Goal: Transaction & Acquisition: Download file/media

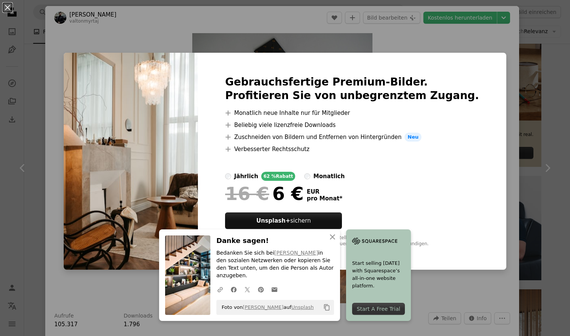
scroll to position [620, 0]
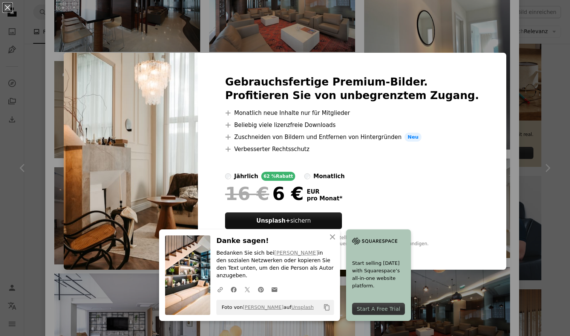
click at [227, 48] on div "An X shape Gebrauchsfertige Premium-Bilder. Profitieren Sie von unbegrenztem Zu…" at bounding box center [285, 168] width 570 height 336
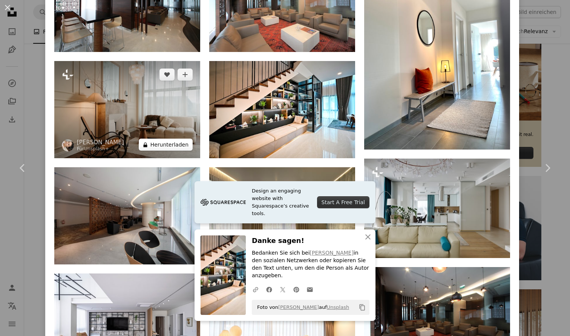
click at [181, 139] on button "A lock Herunterladen" at bounding box center [166, 145] width 54 height 12
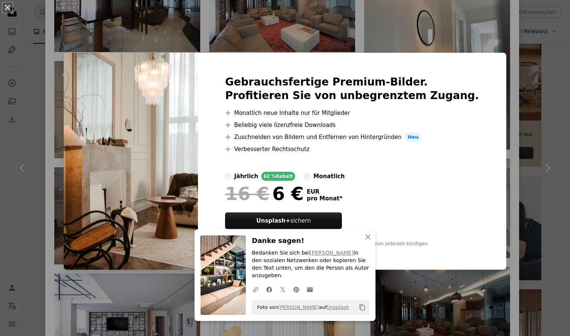
click at [224, 24] on div "An X shape Gebrauchsfertige Premium-Bilder. Profitieren Sie von unbegrenztem Zu…" at bounding box center [285, 168] width 570 height 336
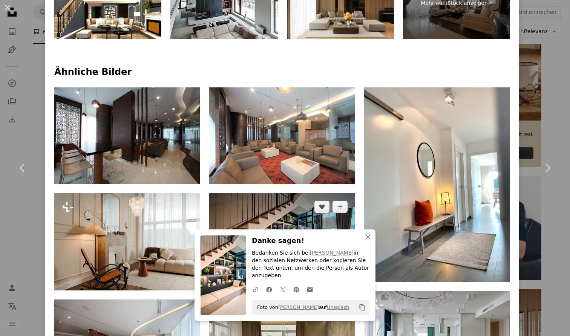
scroll to position [476, 0]
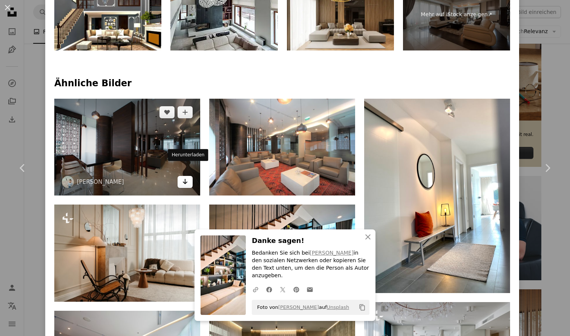
click at [188, 179] on icon "Herunterladen" at bounding box center [185, 181] width 5 height 5
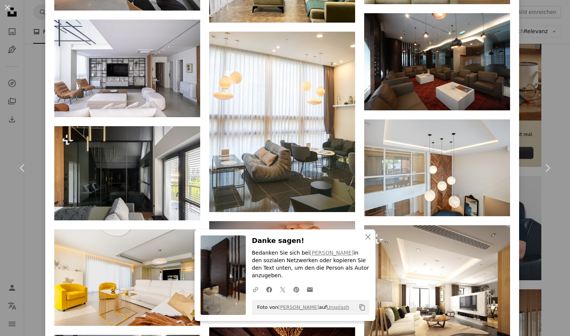
scroll to position [884, 0]
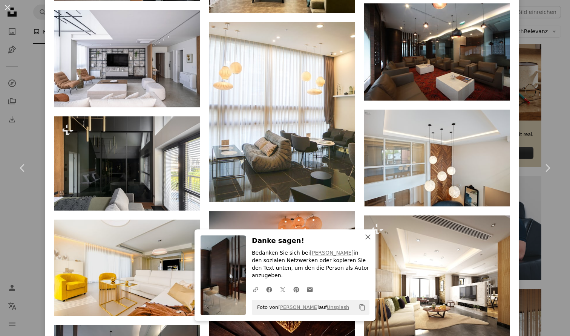
click at [368, 240] on icon "button" at bounding box center [367, 237] width 5 height 5
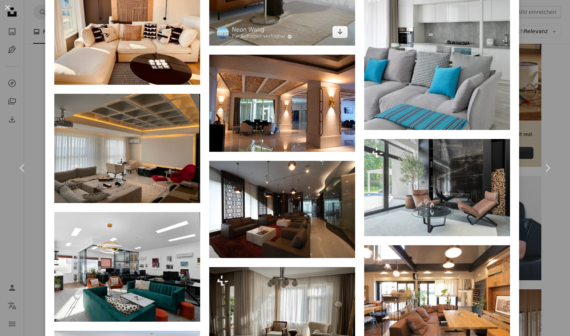
scroll to position [1670, 0]
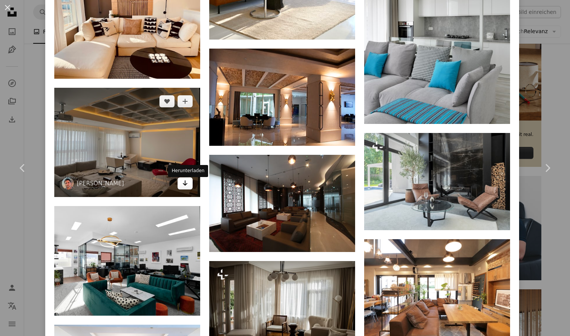
click at [188, 185] on icon "Arrow pointing down" at bounding box center [185, 183] width 6 height 9
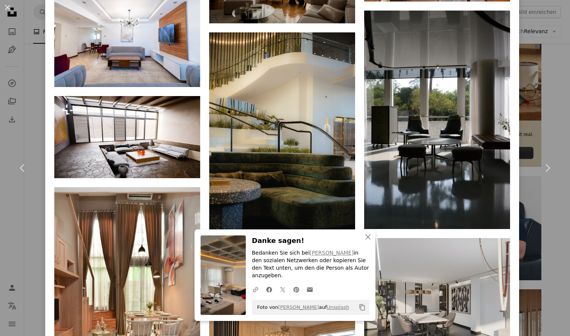
scroll to position [2003, 0]
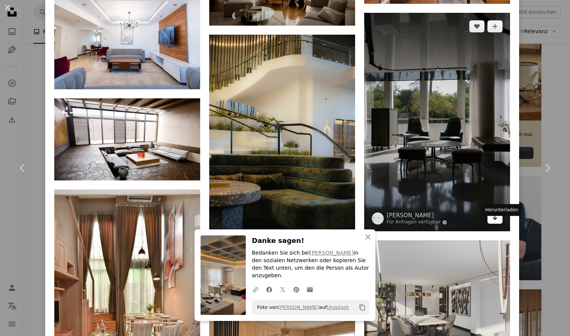
click at [498, 222] on icon "Arrow pointing down" at bounding box center [495, 217] width 6 height 9
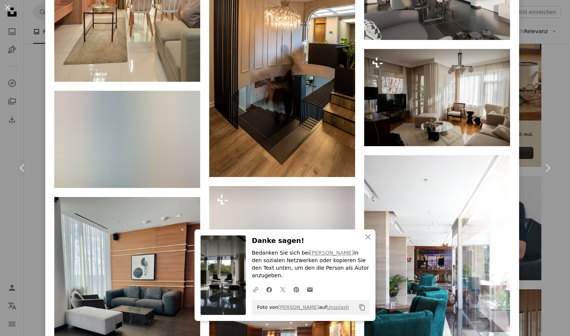
scroll to position [2331, 0]
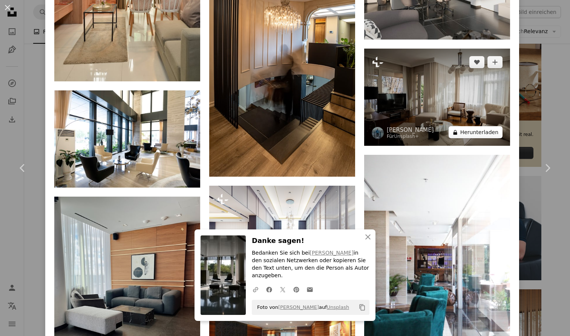
click at [493, 138] on button "A lock Herunterladen" at bounding box center [476, 132] width 54 height 12
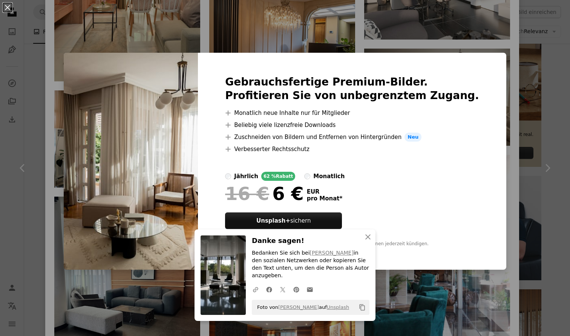
click at [371, 31] on div "An X shape Gebrauchsfertige Premium-Bilder. Profitieren Sie von unbegrenztem Zu…" at bounding box center [285, 168] width 570 height 336
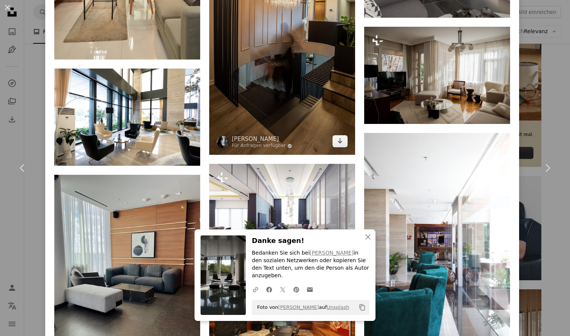
scroll to position [2350, 0]
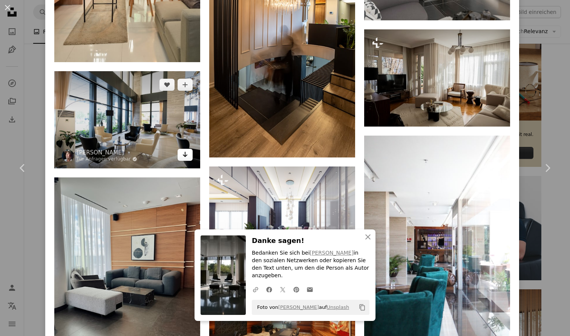
click at [187, 157] on icon "Herunterladen" at bounding box center [185, 154] width 5 height 5
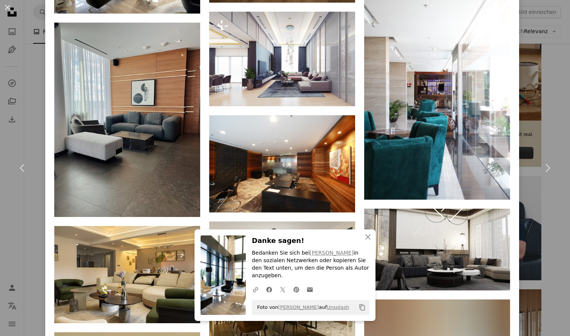
scroll to position [2523, 0]
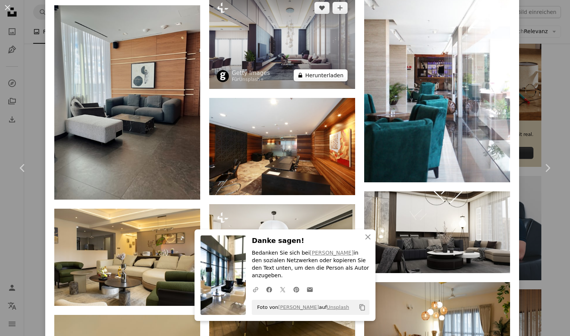
click at [325, 81] on button "A lock Herunterladen" at bounding box center [321, 75] width 54 height 12
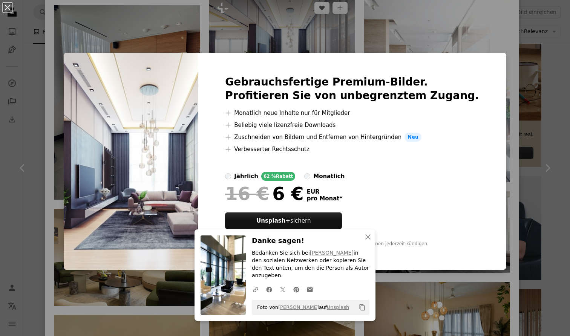
click at [236, 23] on div "An X shape Gebrauchsfertige Premium-Bilder. Profitieren Sie von unbegrenztem Zu…" at bounding box center [285, 168] width 570 height 336
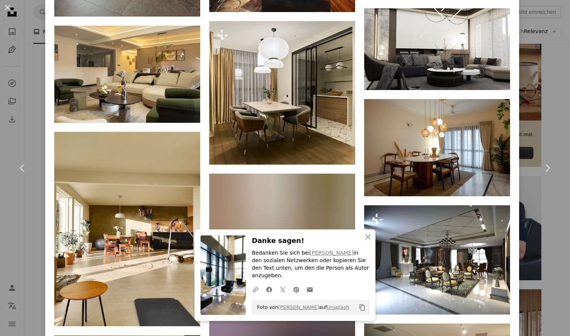
scroll to position [2706, 0]
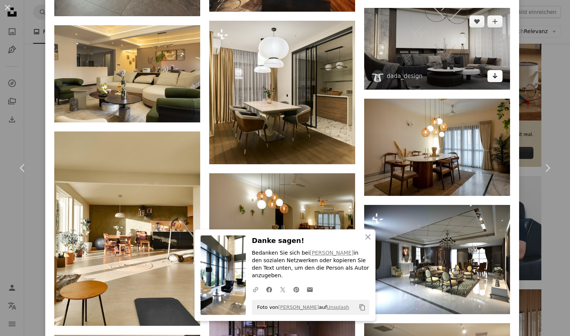
click at [498, 80] on icon "Arrow pointing down" at bounding box center [495, 75] width 6 height 9
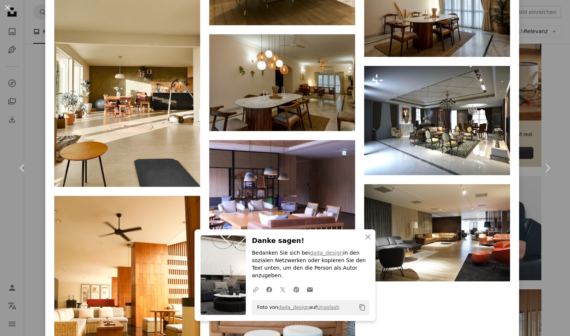
scroll to position [2853, 0]
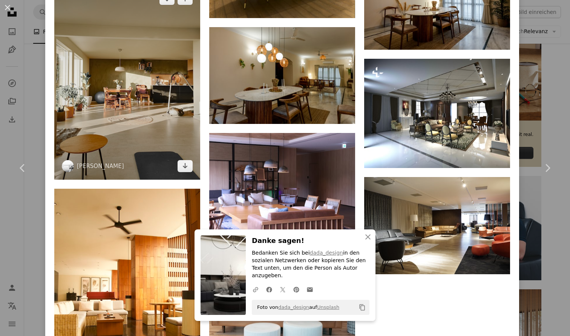
click at [145, 104] on img at bounding box center [127, 82] width 146 height 195
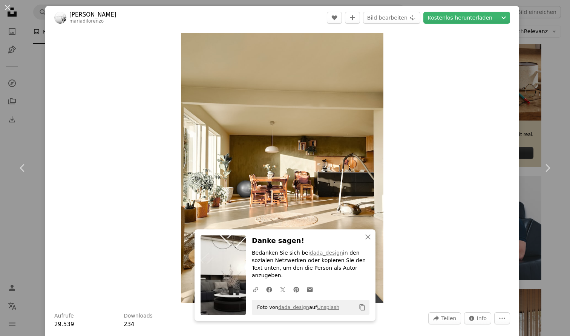
click at [430, 149] on div "Zoom in" at bounding box center [282, 168] width 474 height 278
click at [11, 8] on button "An X shape" at bounding box center [7, 7] width 9 height 9
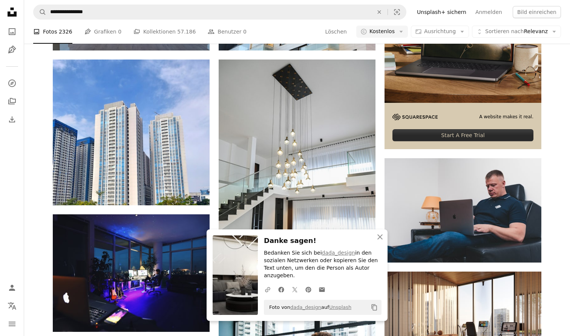
scroll to position [243, 0]
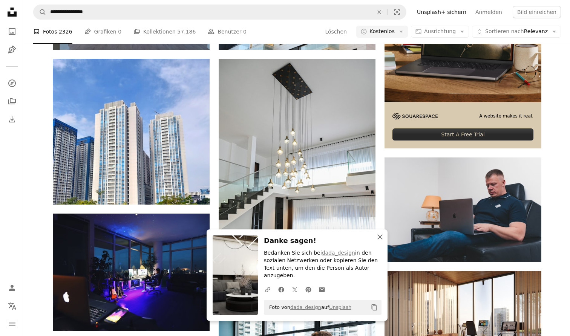
click at [381, 240] on icon "button" at bounding box center [380, 237] width 5 height 5
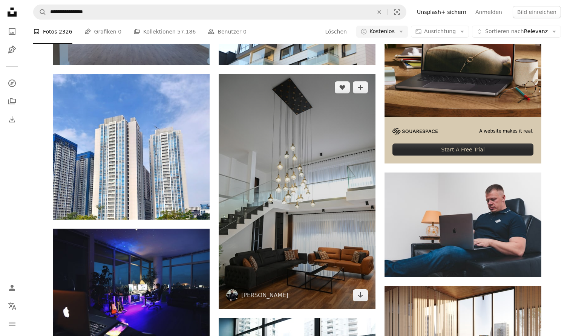
scroll to position [230, 0]
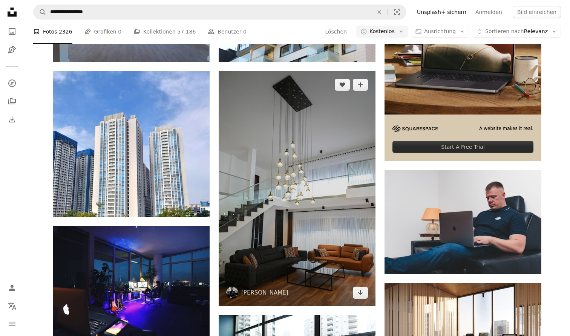
click at [290, 208] on img at bounding box center [297, 188] width 157 height 235
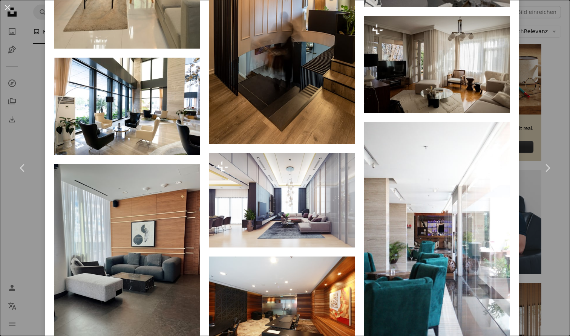
scroll to position [2366, 0]
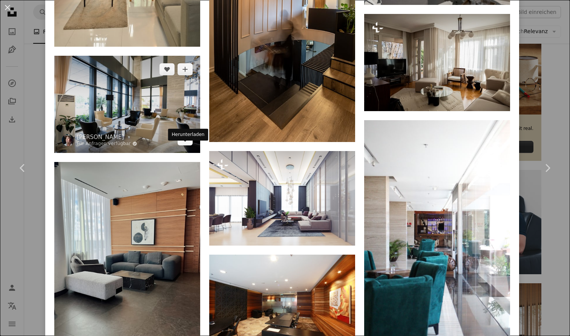
click at [189, 146] on link "Arrow pointing down" at bounding box center [185, 140] width 15 height 12
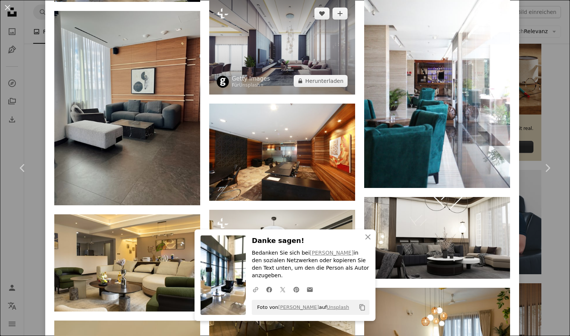
scroll to position [2518, 0]
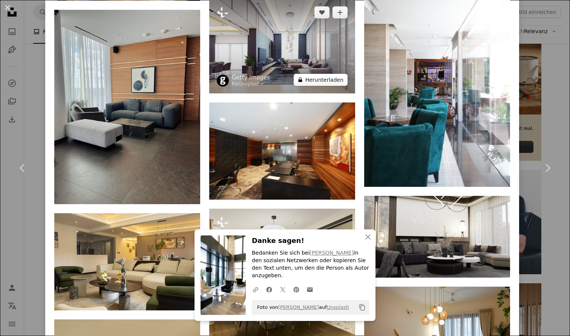
click at [331, 86] on button "A lock Herunterladen" at bounding box center [321, 80] width 54 height 12
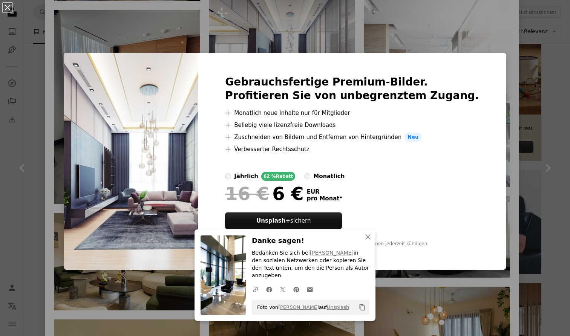
click at [259, 50] on div "An X shape Gebrauchsfertige Premium-Bilder. Profitieren Sie von unbegrenztem Zu…" at bounding box center [285, 168] width 570 height 336
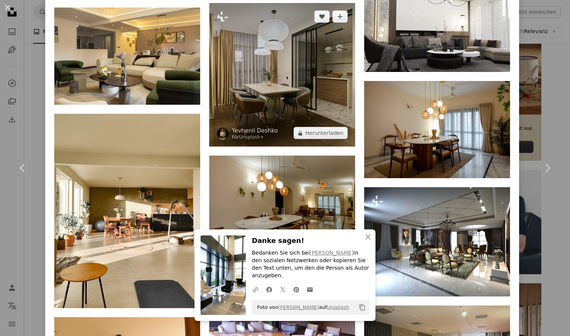
scroll to position [2731, 0]
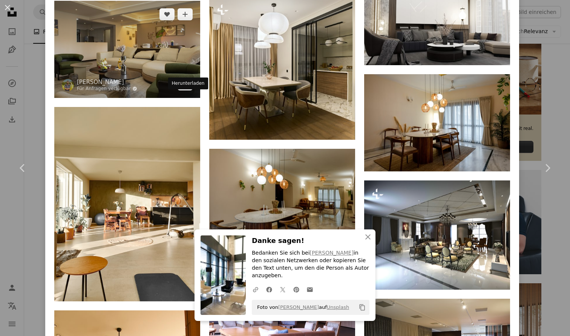
click at [188, 89] on icon "Arrow pointing down" at bounding box center [185, 84] width 6 height 9
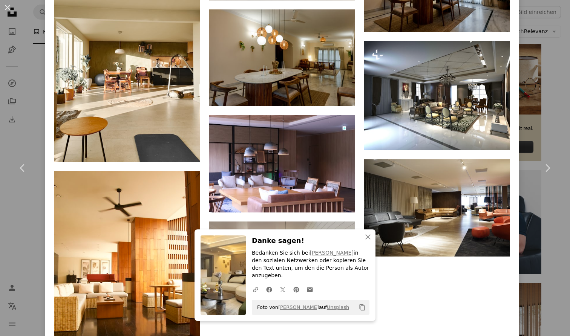
scroll to position [2884, 0]
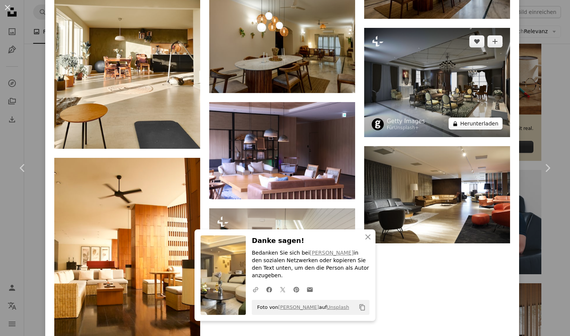
click at [498, 130] on button "A lock Herunterladen" at bounding box center [476, 124] width 54 height 12
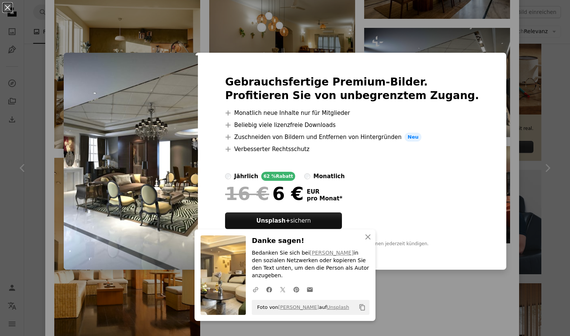
click at [312, 49] on div "An X shape Gebrauchsfertige Premium-Bilder. Profitieren Sie von unbegrenztem Zu…" at bounding box center [285, 168] width 570 height 336
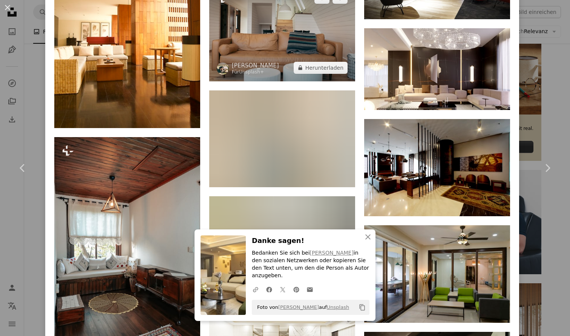
scroll to position [3123, 0]
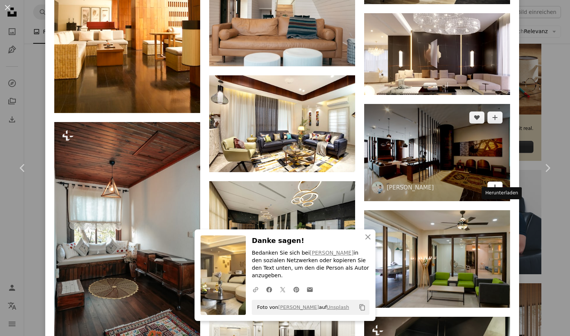
click at [498, 190] on icon "Herunterladen" at bounding box center [495, 187] width 5 height 5
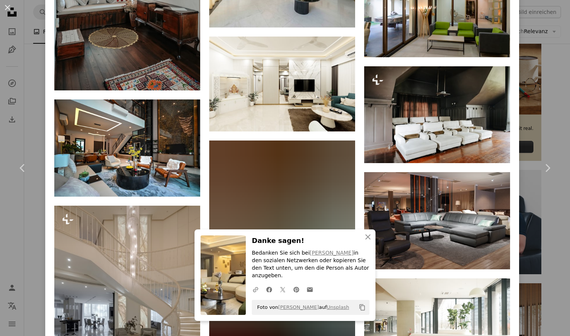
scroll to position [3381, 0]
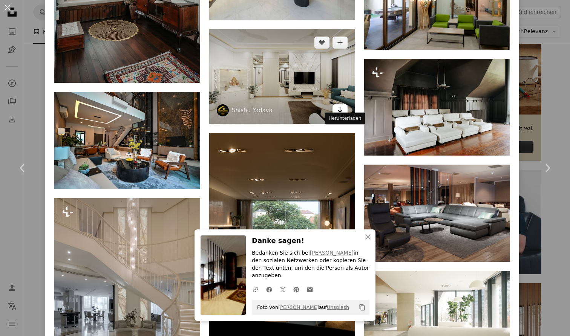
click at [343, 115] on icon "Arrow pointing down" at bounding box center [340, 110] width 6 height 9
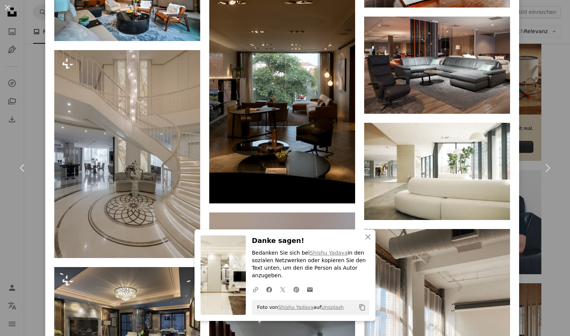
scroll to position [3533, 0]
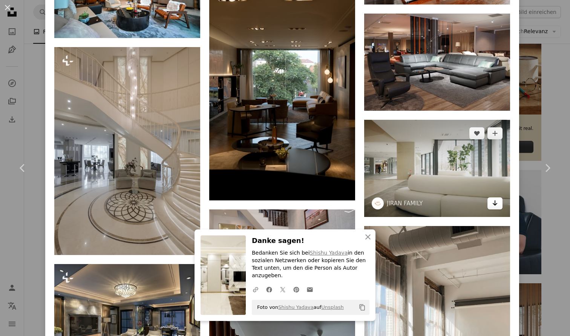
click at [498, 206] on icon "Herunterladen" at bounding box center [495, 203] width 5 height 5
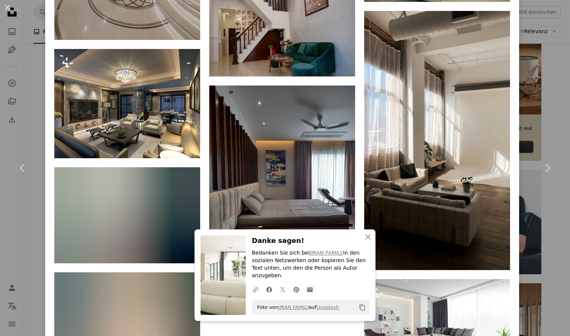
scroll to position [3750, 0]
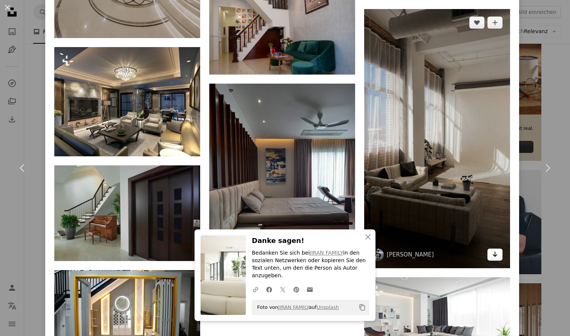
click at [498, 257] on icon "Herunterladen" at bounding box center [495, 254] width 5 height 5
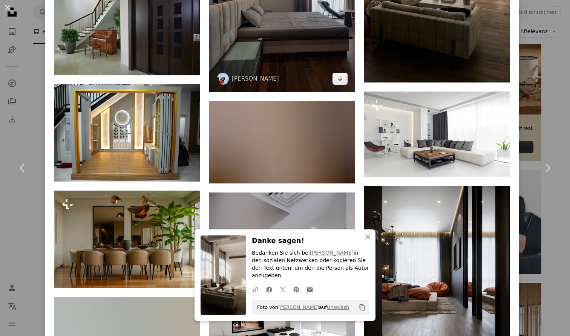
scroll to position [3974, 0]
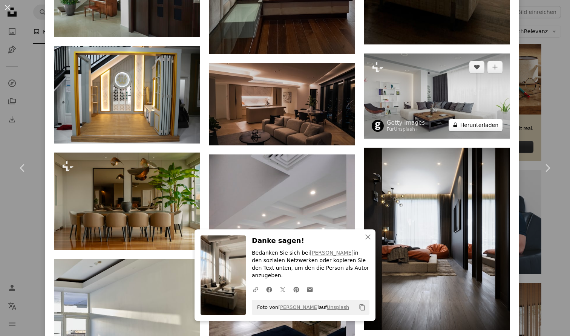
click at [496, 131] on button "A lock Herunterladen" at bounding box center [476, 125] width 54 height 12
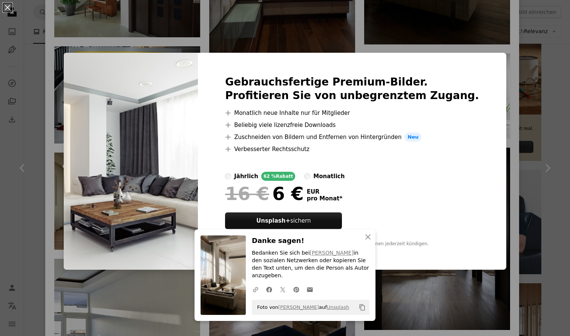
click at [166, 31] on div "An X shape Gebrauchsfertige Premium-Bilder. Profitieren Sie von unbegrenztem Zu…" at bounding box center [285, 168] width 570 height 336
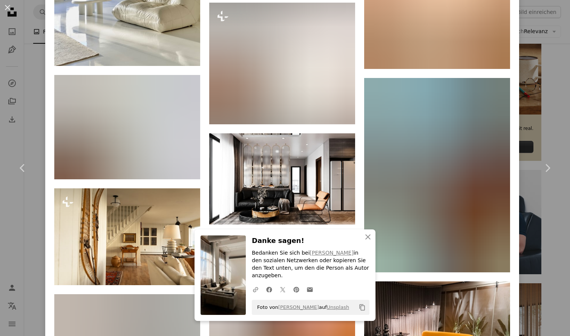
scroll to position [4355, 0]
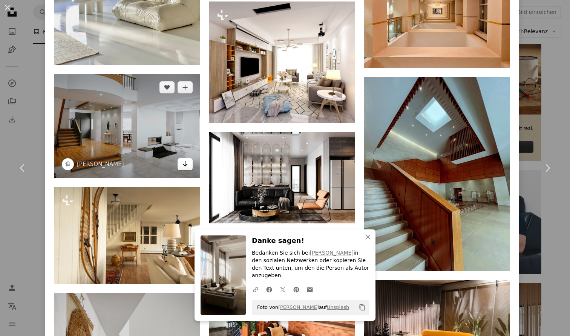
click at [188, 169] on icon "Arrow pointing down" at bounding box center [185, 164] width 6 height 9
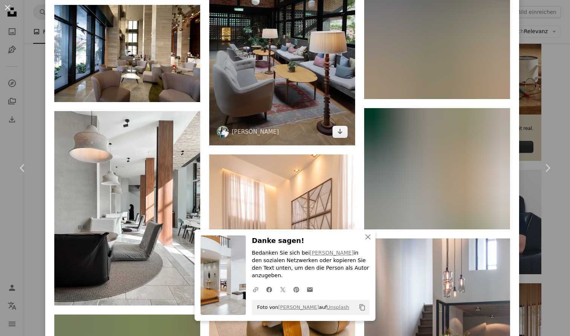
scroll to position [6370, 0]
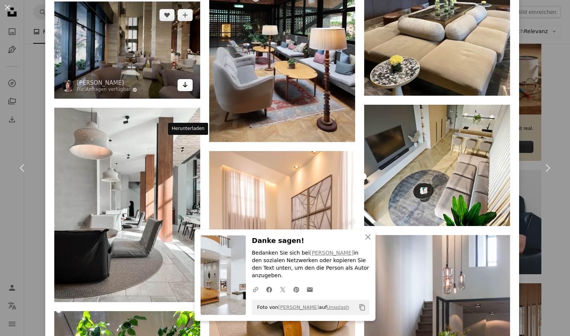
click at [187, 87] on icon "Herunterladen" at bounding box center [185, 84] width 5 height 5
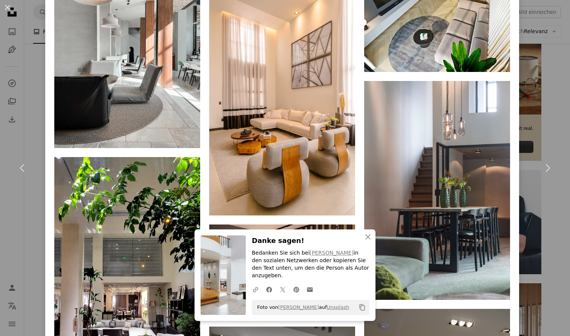
scroll to position [6525, 0]
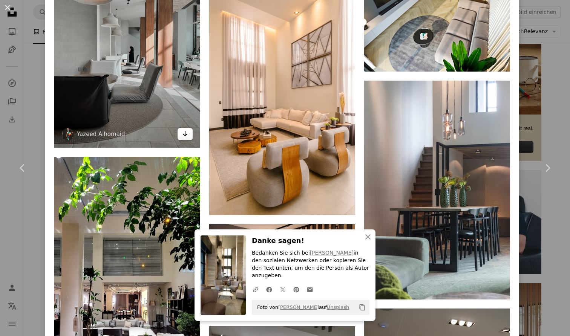
click at [188, 137] on icon "Herunterladen" at bounding box center [185, 133] width 5 height 5
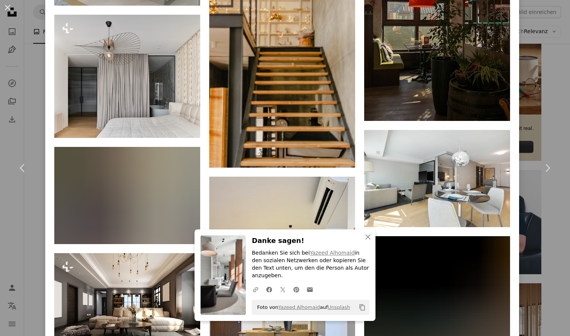
scroll to position [7576, 0]
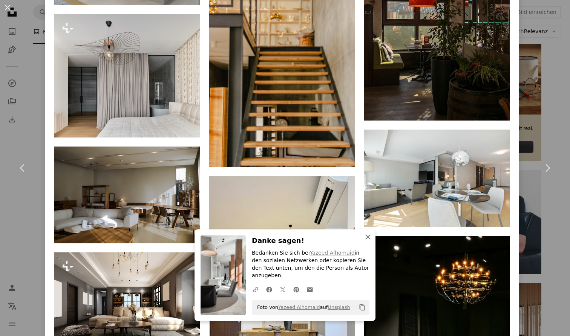
click at [369, 240] on icon "button" at bounding box center [367, 237] width 5 height 5
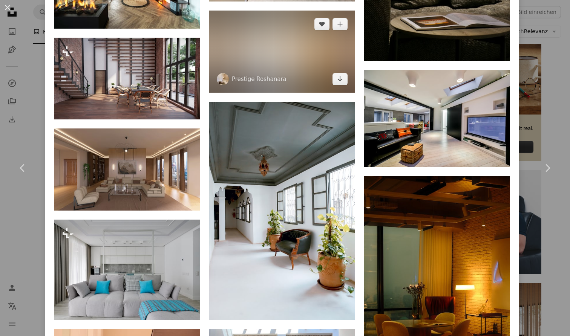
scroll to position [8021, 0]
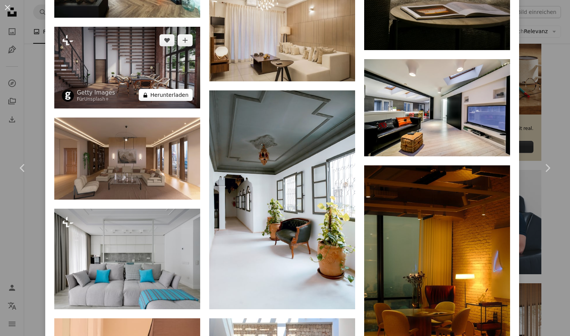
click at [181, 101] on button "A lock Herunterladen" at bounding box center [166, 95] width 54 height 12
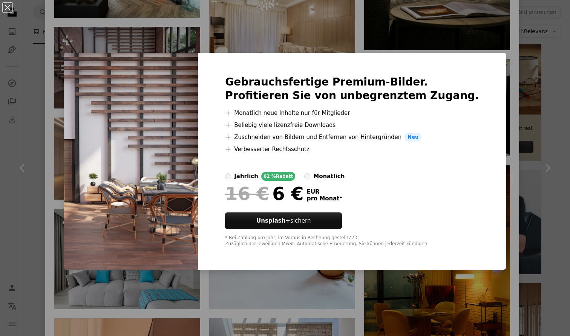
click at [257, 34] on div "An X shape Gebrauchsfertige Premium-Bilder. Profitieren Sie von unbegrenztem Zu…" at bounding box center [285, 168] width 570 height 336
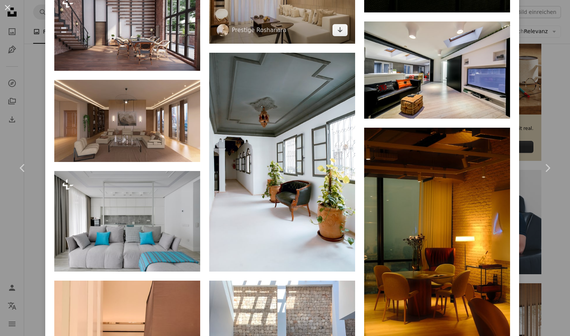
scroll to position [8061, 0]
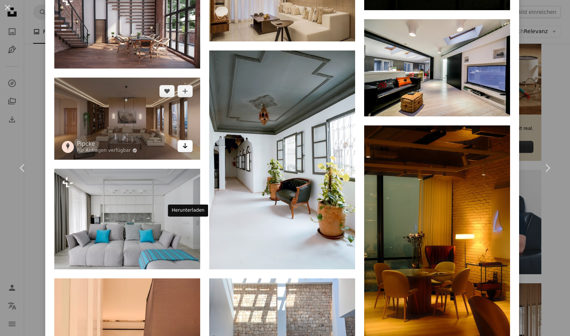
click at [188, 150] on icon "Arrow pointing down" at bounding box center [185, 145] width 6 height 9
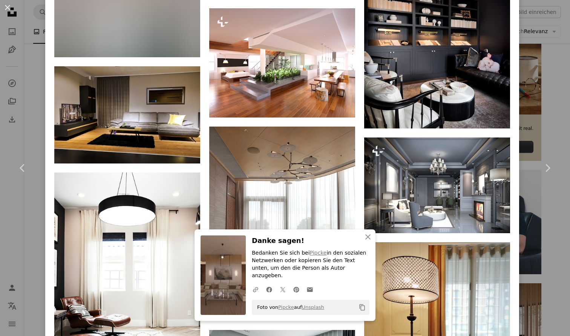
scroll to position [8615, 0]
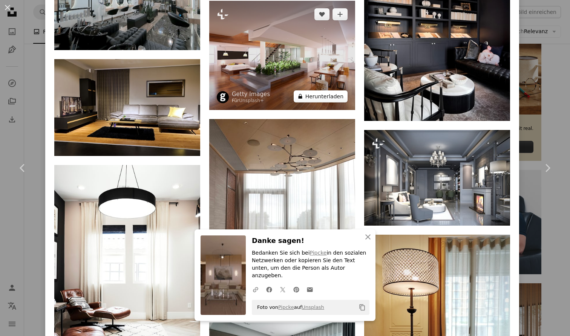
click at [337, 103] on button "A lock Herunterladen" at bounding box center [321, 97] width 54 height 12
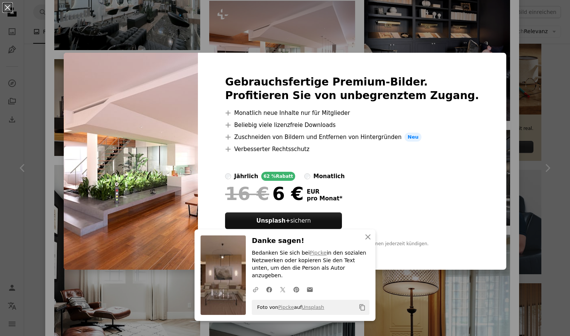
click at [264, 43] on div "An X shape Gebrauchsfertige Premium-Bilder. Profitieren Sie von unbegrenztem Zu…" at bounding box center [285, 168] width 570 height 336
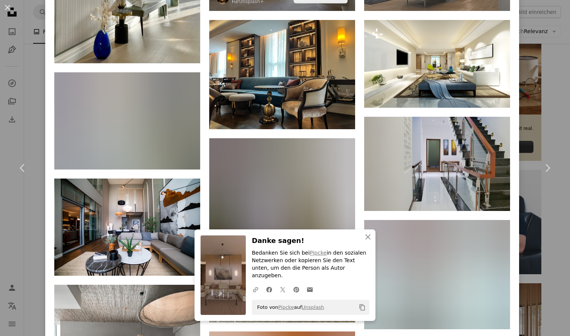
scroll to position [9154, 0]
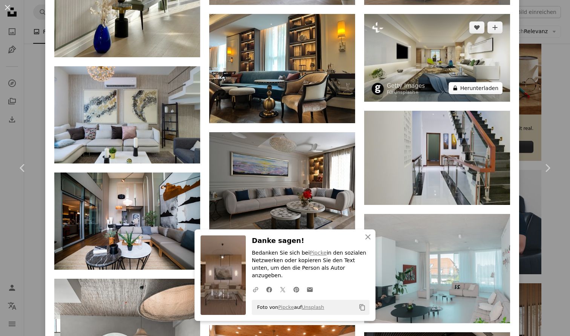
click at [495, 94] on button "A lock Herunterladen" at bounding box center [476, 88] width 54 height 12
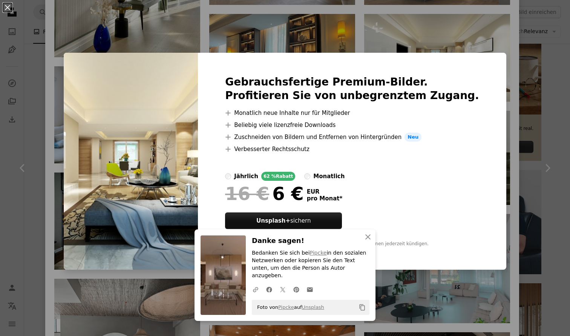
click at [279, 13] on div "An X shape Gebrauchsfertige Premium-Bilder. Profitieren Sie von unbegrenztem Zu…" at bounding box center [285, 168] width 570 height 336
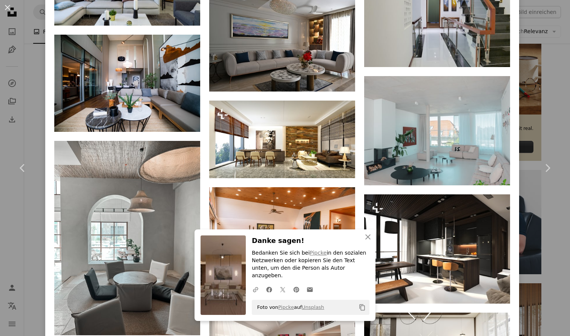
scroll to position [9294, 0]
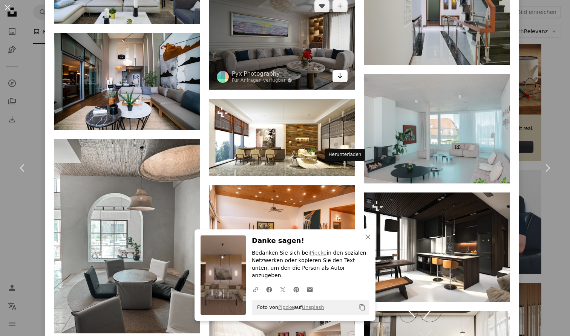
click at [343, 80] on icon "Arrow pointing down" at bounding box center [340, 75] width 6 height 9
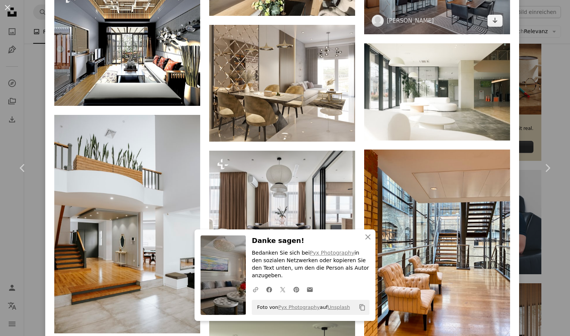
scroll to position [10097, 0]
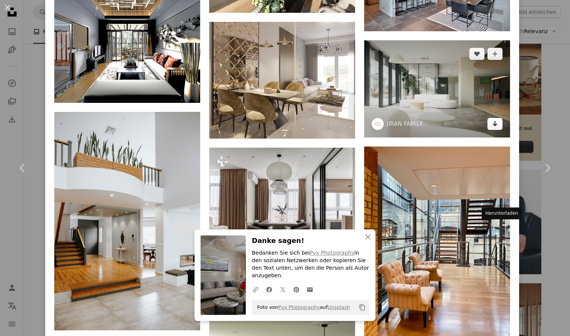
click at [498, 128] on icon "Arrow pointing down" at bounding box center [495, 123] width 6 height 9
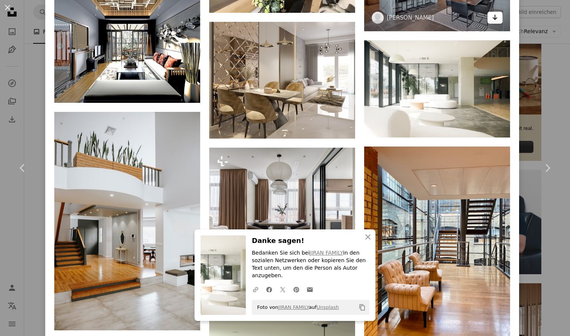
click at [498, 20] on icon "Herunterladen" at bounding box center [495, 17] width 5 height 5
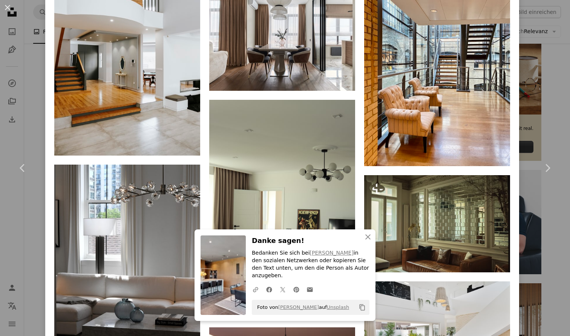
scroll to position [10273, 0]
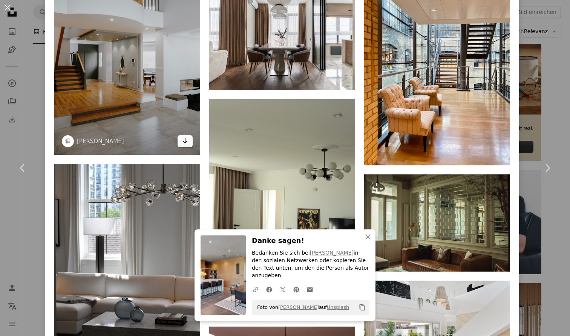
click at [188, 146] on icon "Arrow pointing down" at bounding box center [185, 141] width 6 height 9
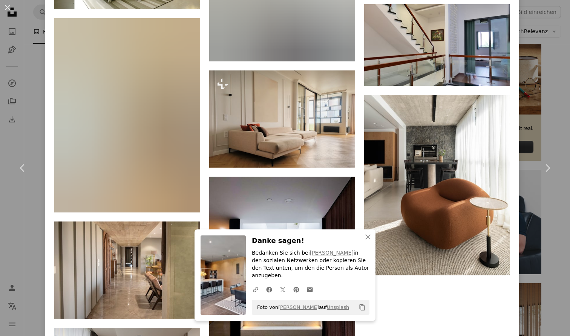
scroll to position [11581, 0]
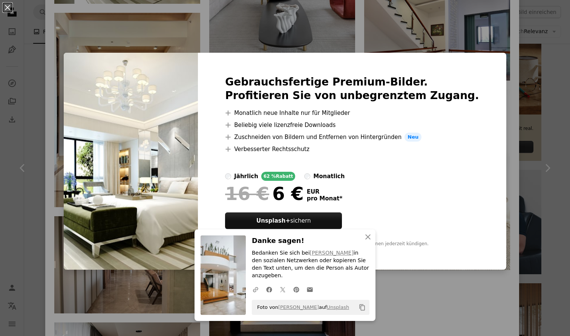
click at [183, 42] on div "An X shape Gebrauchsfertige Premium-Bilder. Profitieren Sie von unbegrenztem Zu…" at bounding box center [285, 168] width 570 height 336
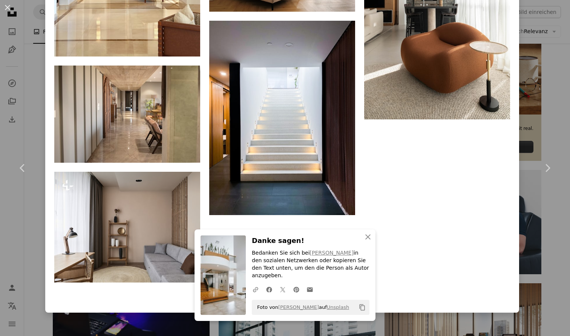
scroll to position [11737, 0]
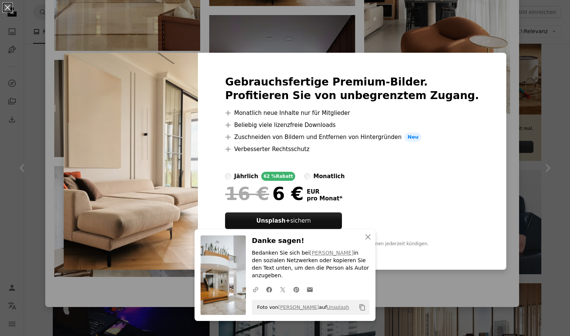
click at [241, 25] on div "An X shape Gebrauchsfertige Premium-Bilder. Profitieren Sie von unbegrenztem Zu…" at bounding box center [285, 168] width 570 height 336
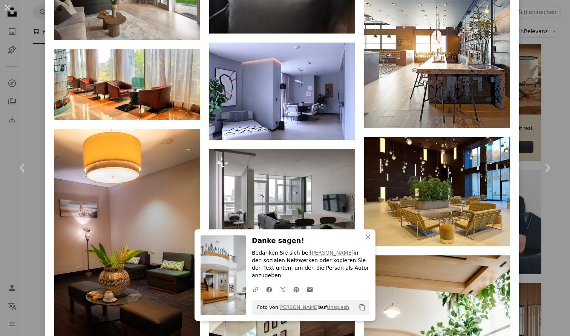
scroll to position [12275, 0]
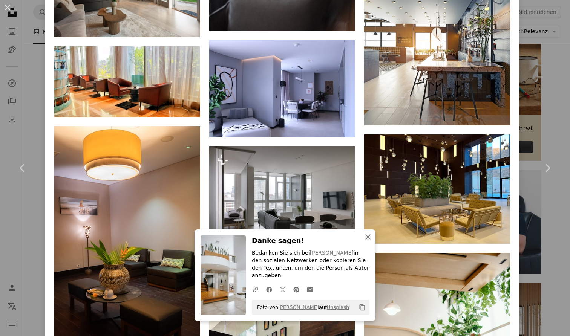
click at [367, 242] on icon "An X shape" at bounding box center [368, 237] width 9 height 9
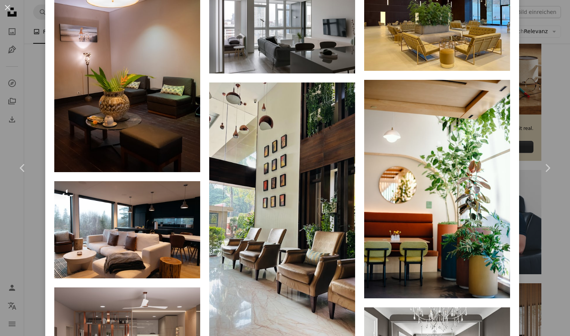
scroll to position [12449, 0]
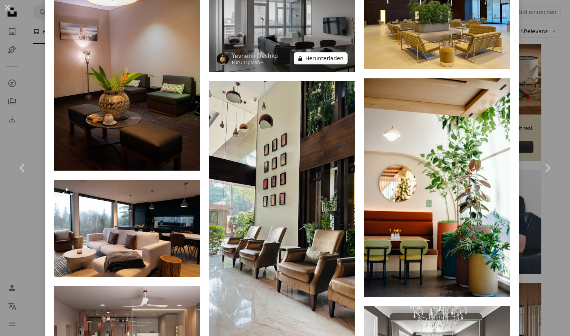
click at [333, 64] on button "A lock Herunterladen" at bounding box center [321, 58] width 54 height 12
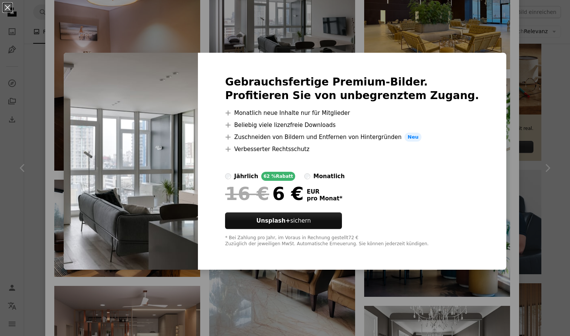
click at [252, 72] on div "Gebrauchsfertige Premium-Bilder. Profitieren Sie von unbegrenztem Zugang. A plu…" at bounding box center [352, 161] width 309 height 217
click at [252, 55] on div "Gebrauchsfertige Premium-Bilder. Profitieren Sie von unbegrenztem Zugang. A plu…" at bounding box center [352, 161] width 309 height 217
click at [252, 51] on div "An X shape Gebrauchsfertige Premium-Bilder. Profitieren Sie von unbegrenztem Zu…" at bounding box center [285, 168] width 570 height 336
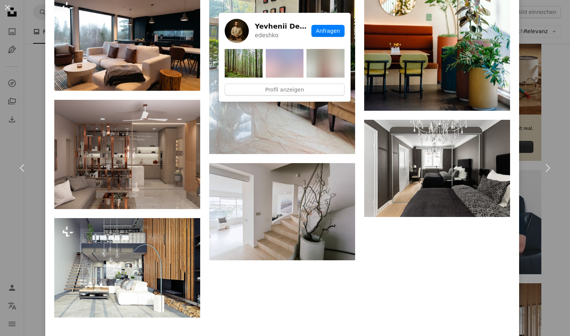
scroll to position [12640, 0]
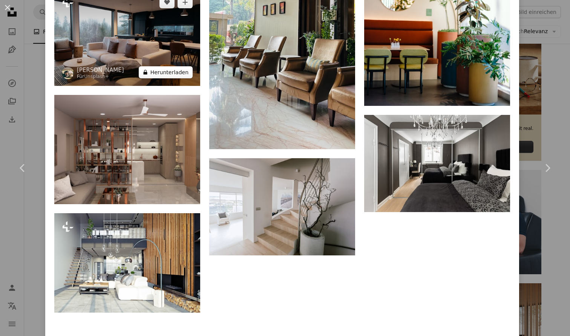
click at [182, 78] on button "A lock Herunterladen" at bounding box center [166, 72] width 54 height 12
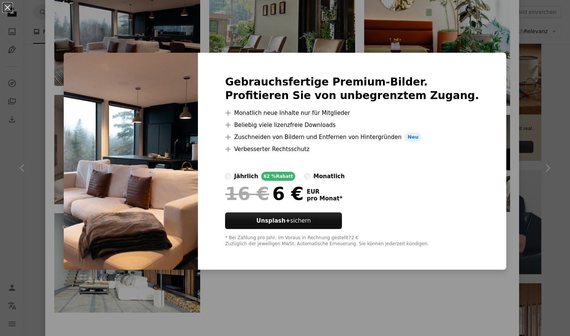
click at [193, 46] on div "An X shape Gebrauchsfertige Premium-Bilder. Profitieren Sie von unbegrenztem Zu…" at bounding box center [285, 168] width 570 height 336
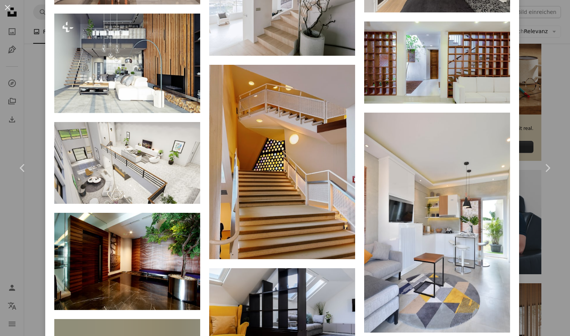
scroll to position [12841, 0]
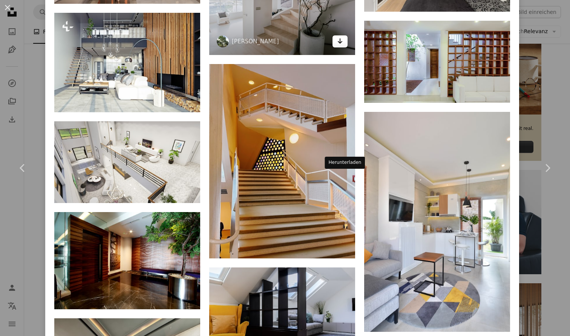
click at [343, 44] on icon "Herunterladen" at bounding box center [340, 40] width 5 height 5
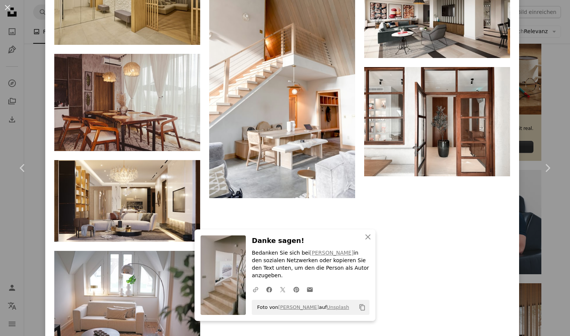
scroll to position [13441, 0]
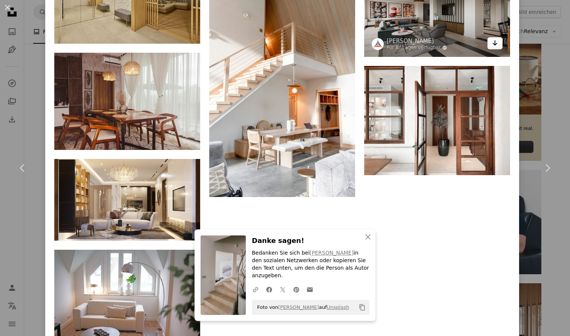
click at [498, 46] on icon "Herunterladen" at bounding box center [495, 42] width 5 height 5
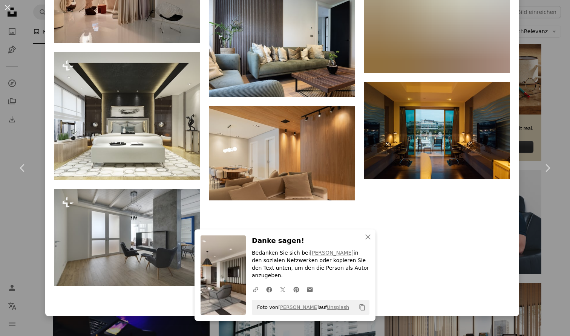
scroll to position [14331, 0]
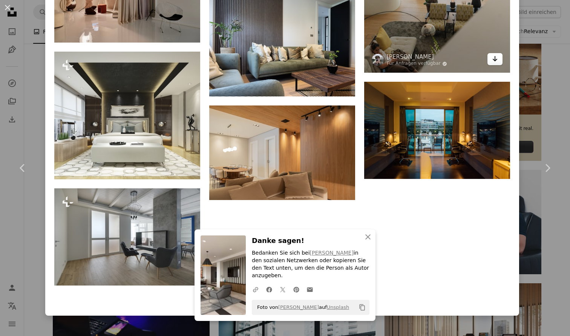
click at [498, 63] on icon "Arrow pointing down" at bounding box center [495, 58] width 6 height 9
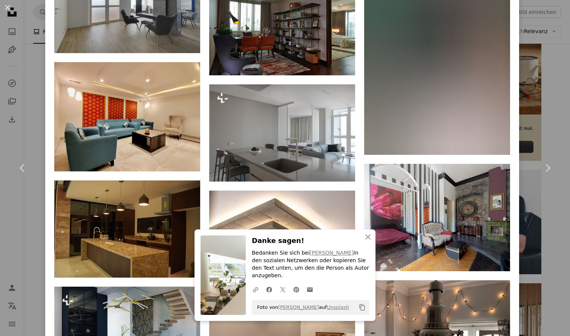
scroll to position [14565, 0]
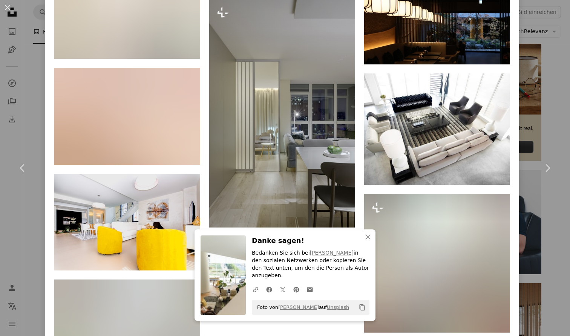
scroll to position [15108, 0]
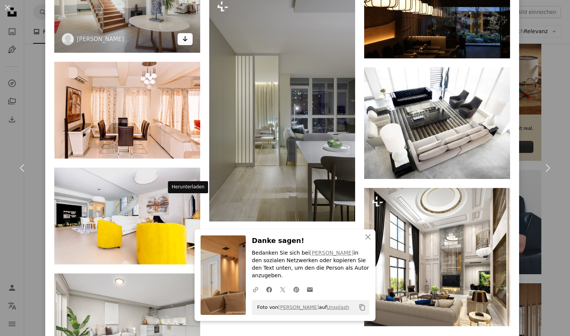
click at [184, 43] on icon "Arrow pointing down" at bounding box center [185, 38] width 6 height 9
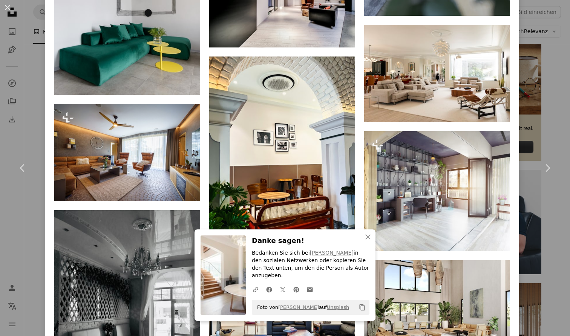
scroll to position [16544, 0]
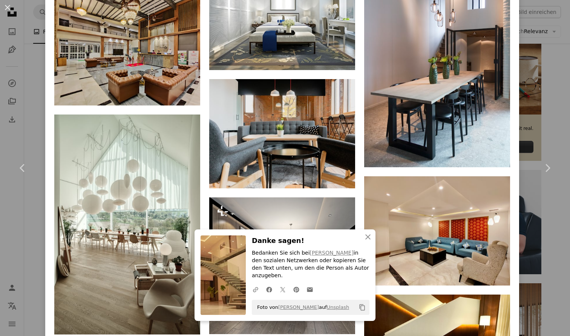
scroll to position [16948, 0]
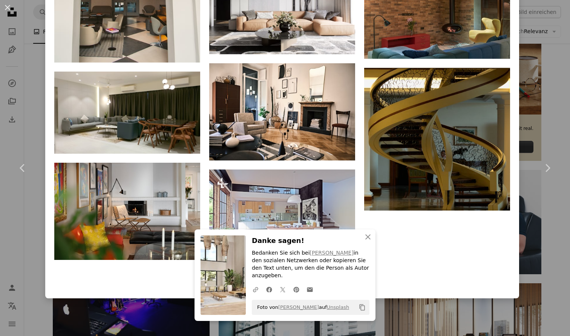
scroll to position [19820, 0]
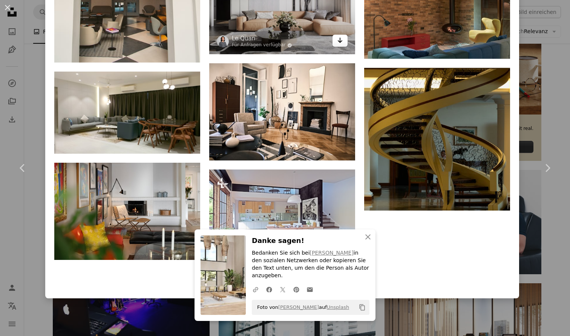
click at [343, 45] on icon "Arrow pointing down" at bounding box center [340, 40] width 6 height 9
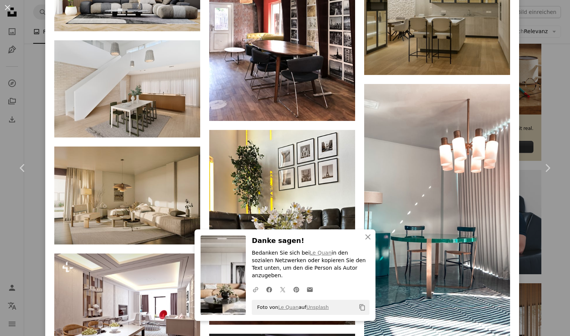
scroll to position [21051, 0]
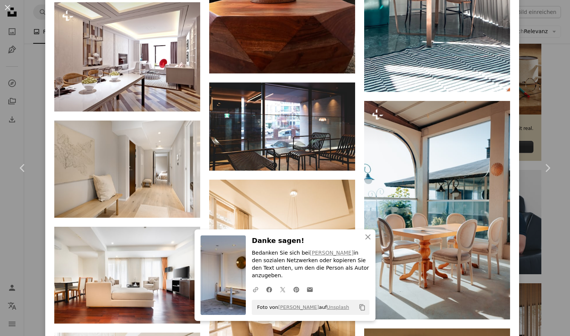
scroll to position [21321, 0]
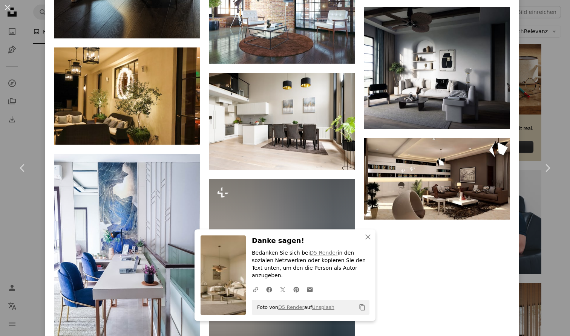
scroll to position [22280, 0]
